Goal: Task Accomplishment & Management: Manage account settings

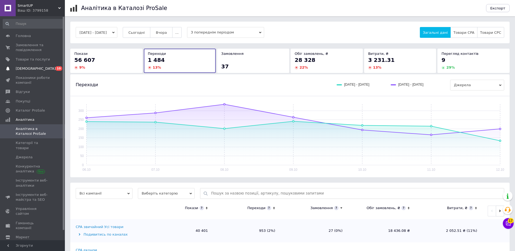
click at [35, 68] on span "[DEMOGRAPHIC_DATA]" at bounding box center [36, 68] width 40 height 5
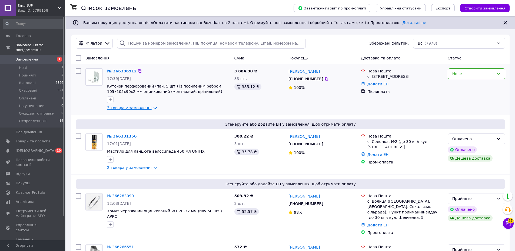
click at [136, 110] on link "3 товара у замовленні" at bounding box center [129, 108] width 45 height 4
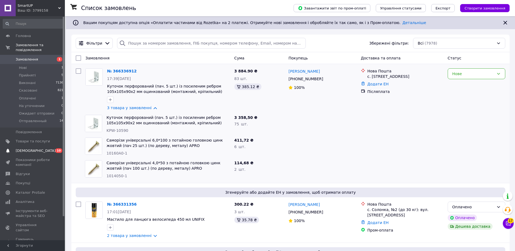
click at [32, 150] on link "[DEMOGRAPHIC_DATA] 0 10" at bounding box center [33, 150] width 67 height 9
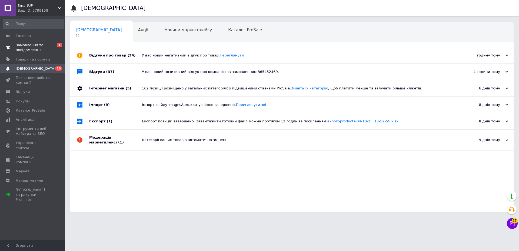
click at [44, 50] on span "Замовлення та повідомлення" at bounding box center [33, 48] width 34 height 10
